Goal: Information Seeking & Learning: Learn about a topic

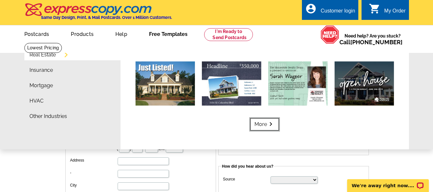
click at [260, 124] on link "More keyboard_arrow_right" at bounding box center [264, 124] width 29 height 12
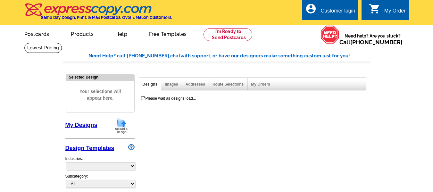
select select "785"
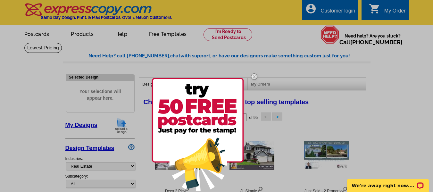
click at [255, 77] on img at bounding box center [254, 76] width 19 height 19
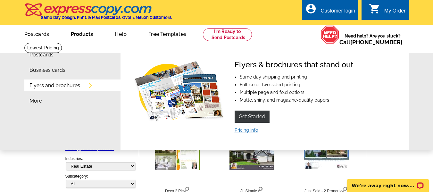
click at [245, 132] on link "Pricing info" at bounding box center [246, 130] width 23 height 5
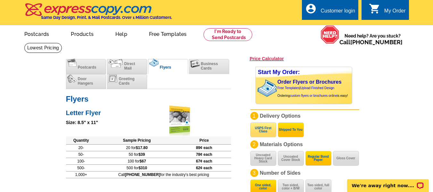
click at [262, 131] on button "USPS First Class" at bounding box center [263, 129] width 26 height 15
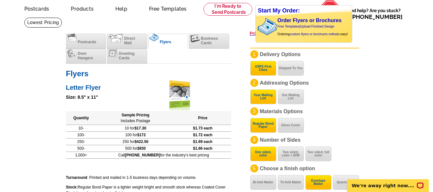
scroll to position [64, 0]
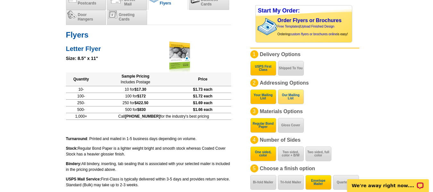
click at [288, 96] on button "Our Mailing List" at bounding box center [291, 96] width 26 height 15
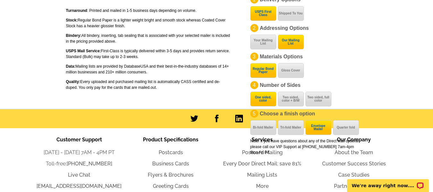
scroll to position [0, 0]
